Goal: Find specific page/section: Find specific page/section

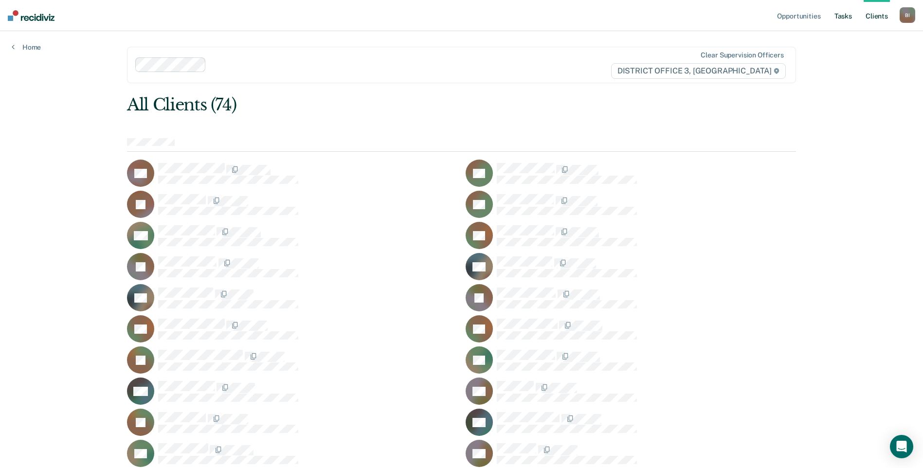
click at [844, 13] on link "Tasks" at bounding box center [842, 15] width 21 height 31
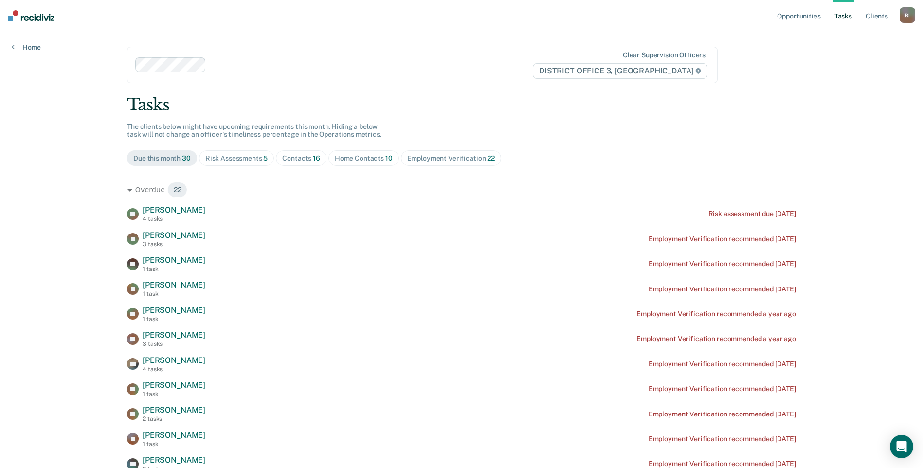
click at [385, 158] on span "10" at bounding box center [388, 158] width 7 height 8
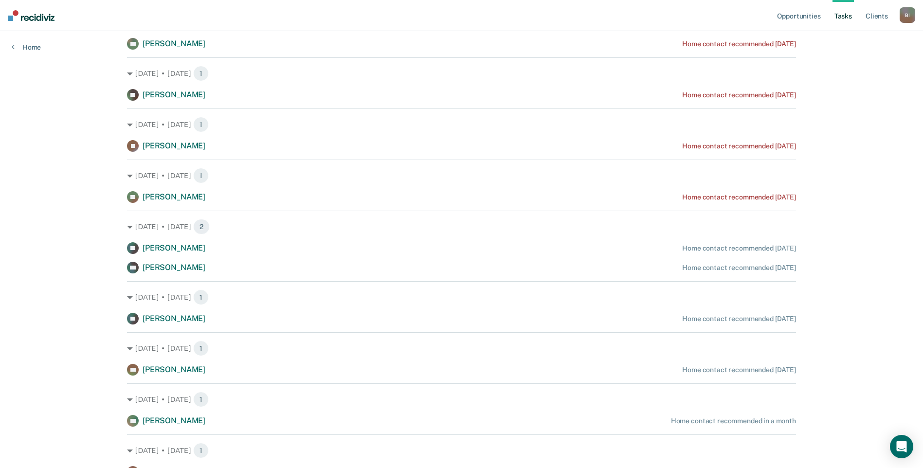
scroll to position [119, 0]
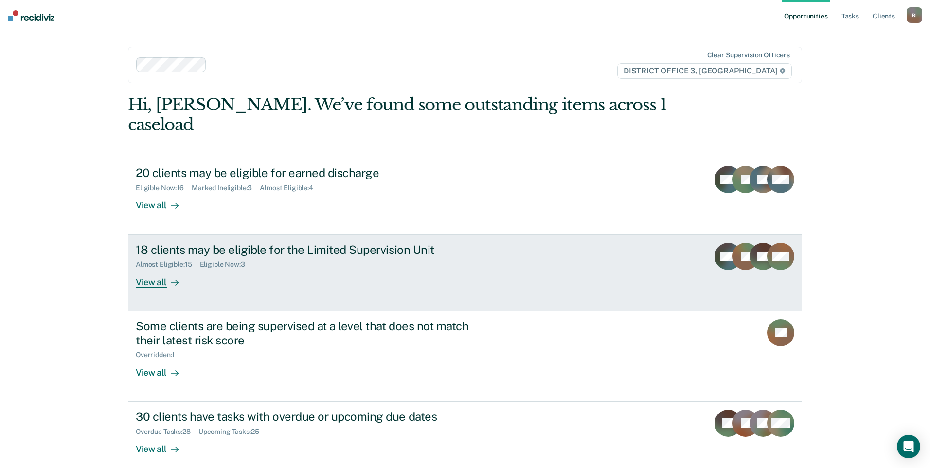
click at [181, 269] on div "View all" at bounding box center [163, 278] width 54 height 19
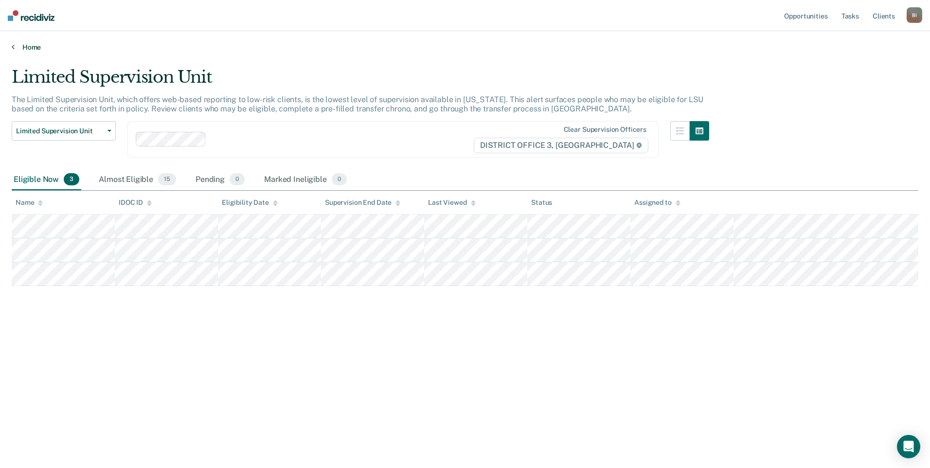
click at [15, 45] on link "Home" at bounding box center [465, 47] width 907 height 9
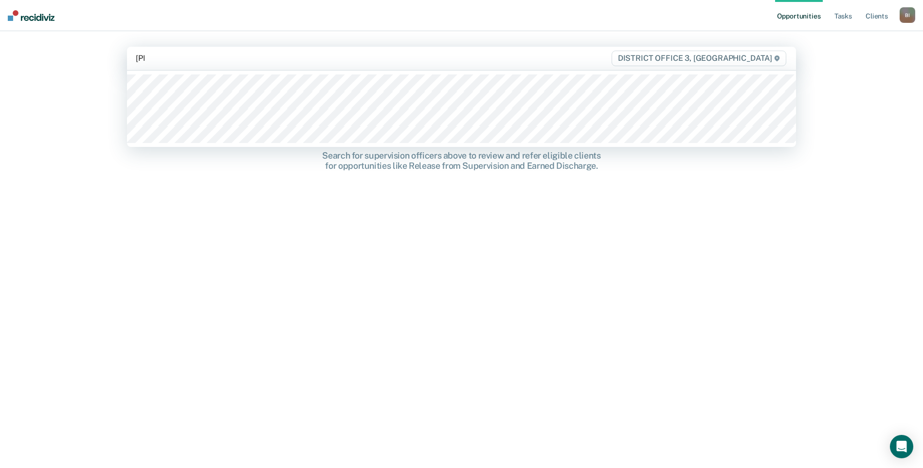
type input "lamm"
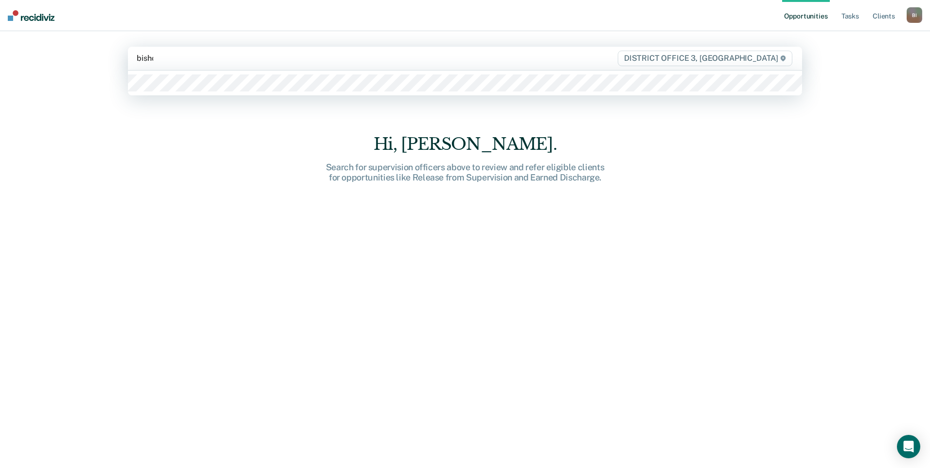
type input "bishop"
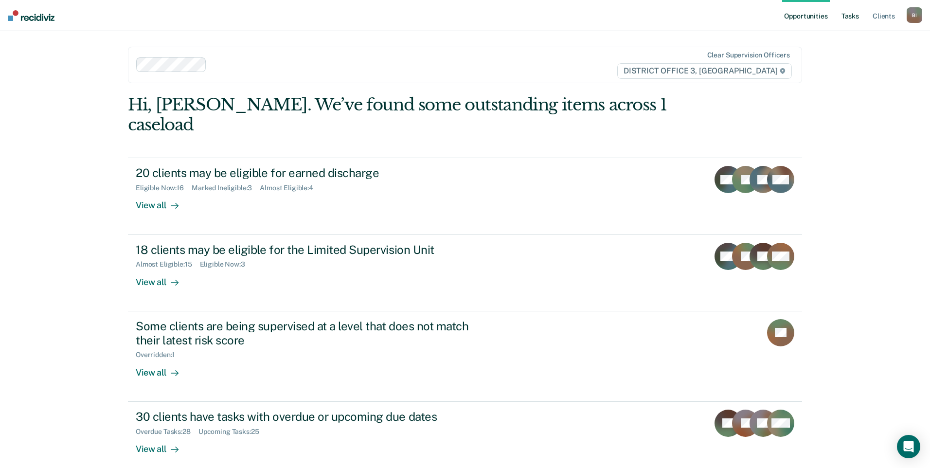
click at [861, 19] on link "Tasks" at bounding box center [850, 15] width 21 height 31
